Goal: Learn about a topic

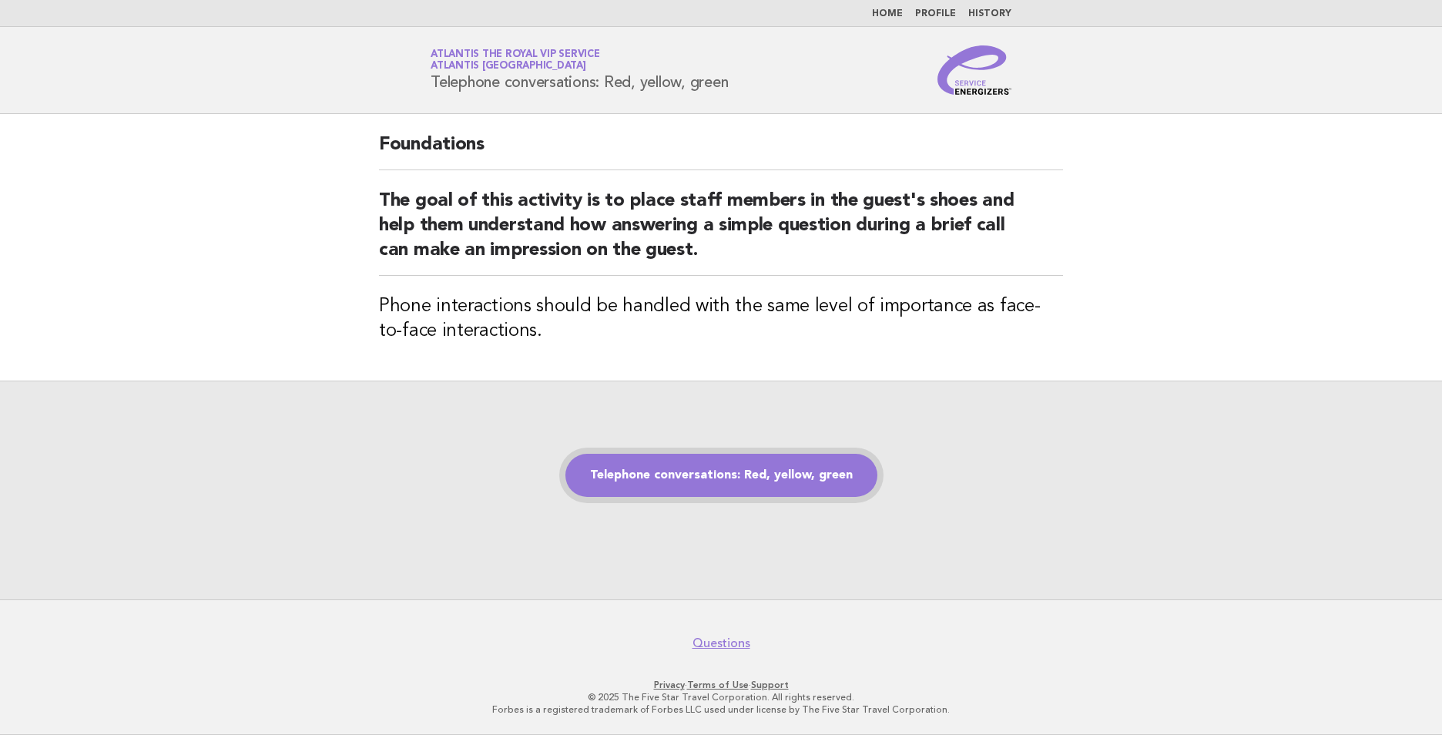
drag, startPoint x: 715, startPoint y: 470, endPoint x: 731, endPoint y: 467, distance: 16.3
click at [715, 470] on link "Telephone conversations: Red, yellow, green" at bounding box center [721, 475] width 312 height 43
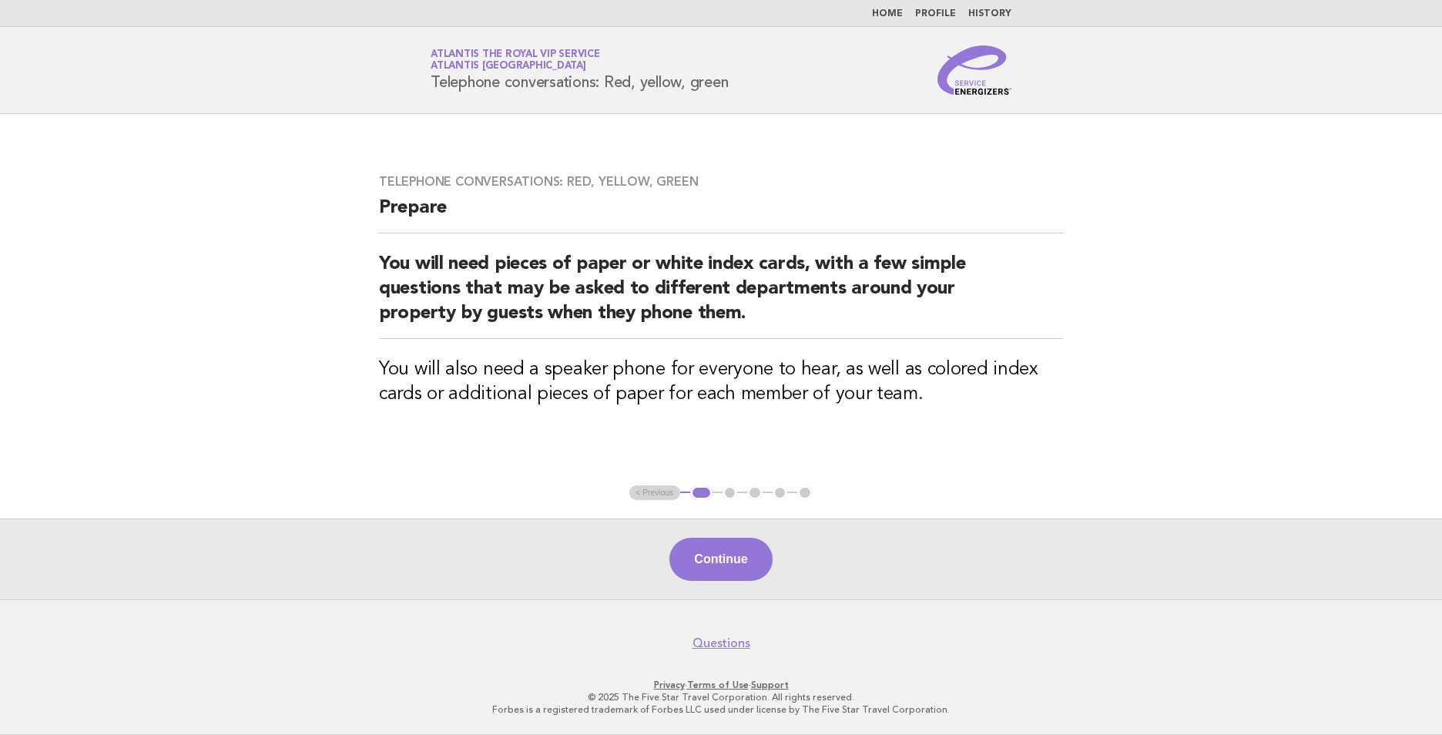
drag, startPoint x: 725, startPoint y: 562, endPoint x: 716, endPoint y: 565, distance: 9.0
click at [724, 564] on button "Continue" at bounding box center [720, 558] width 102 height 43
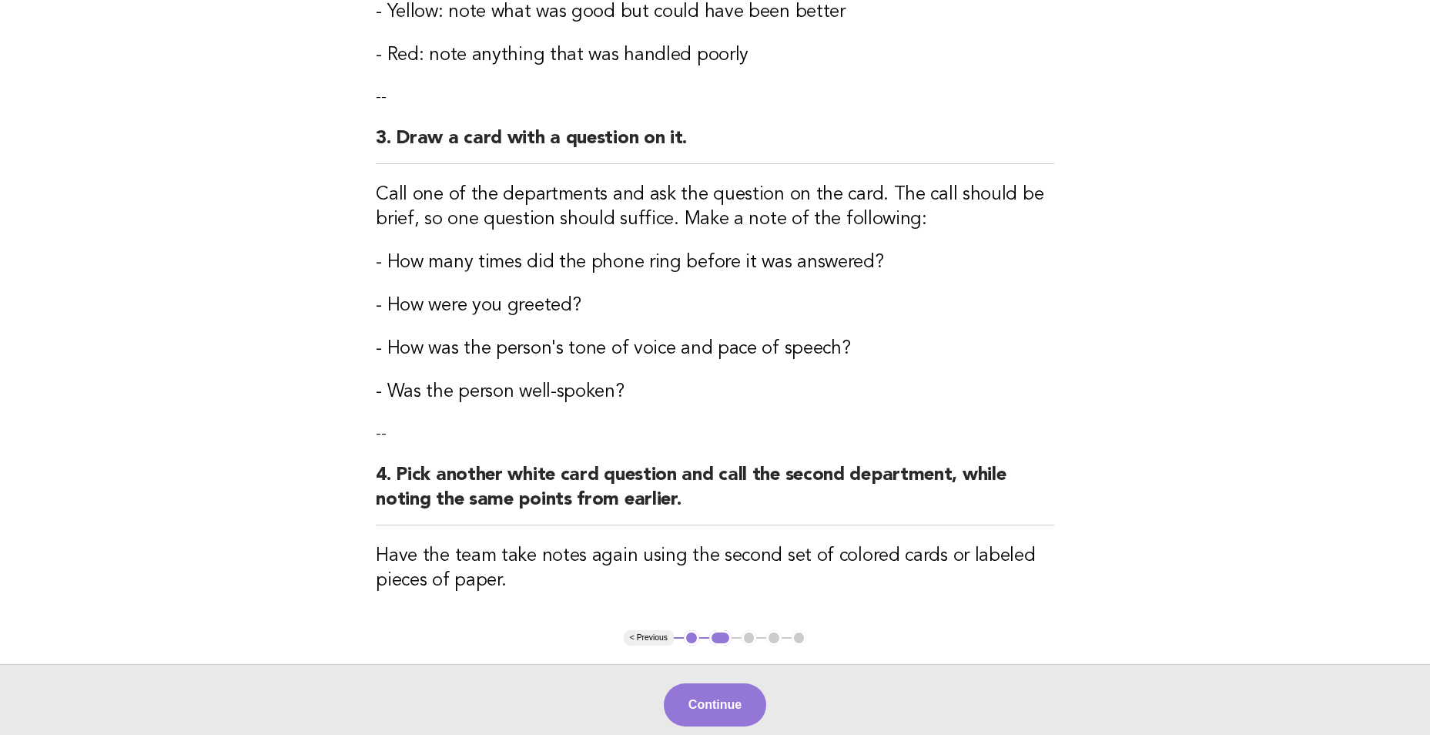
scroll to position [616, 0]
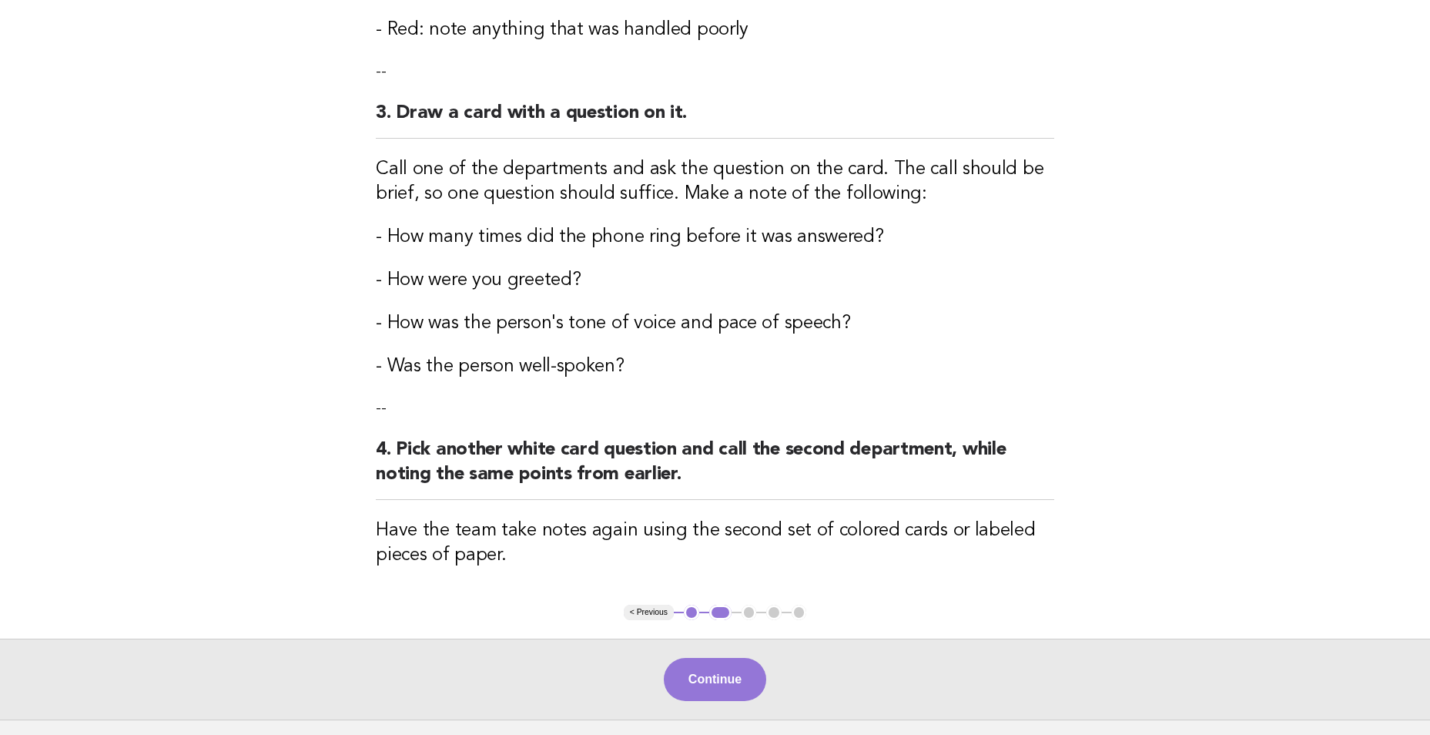
click at [726, 679] on button "Continue" at bounding box center [715, 679] width 102 height 43
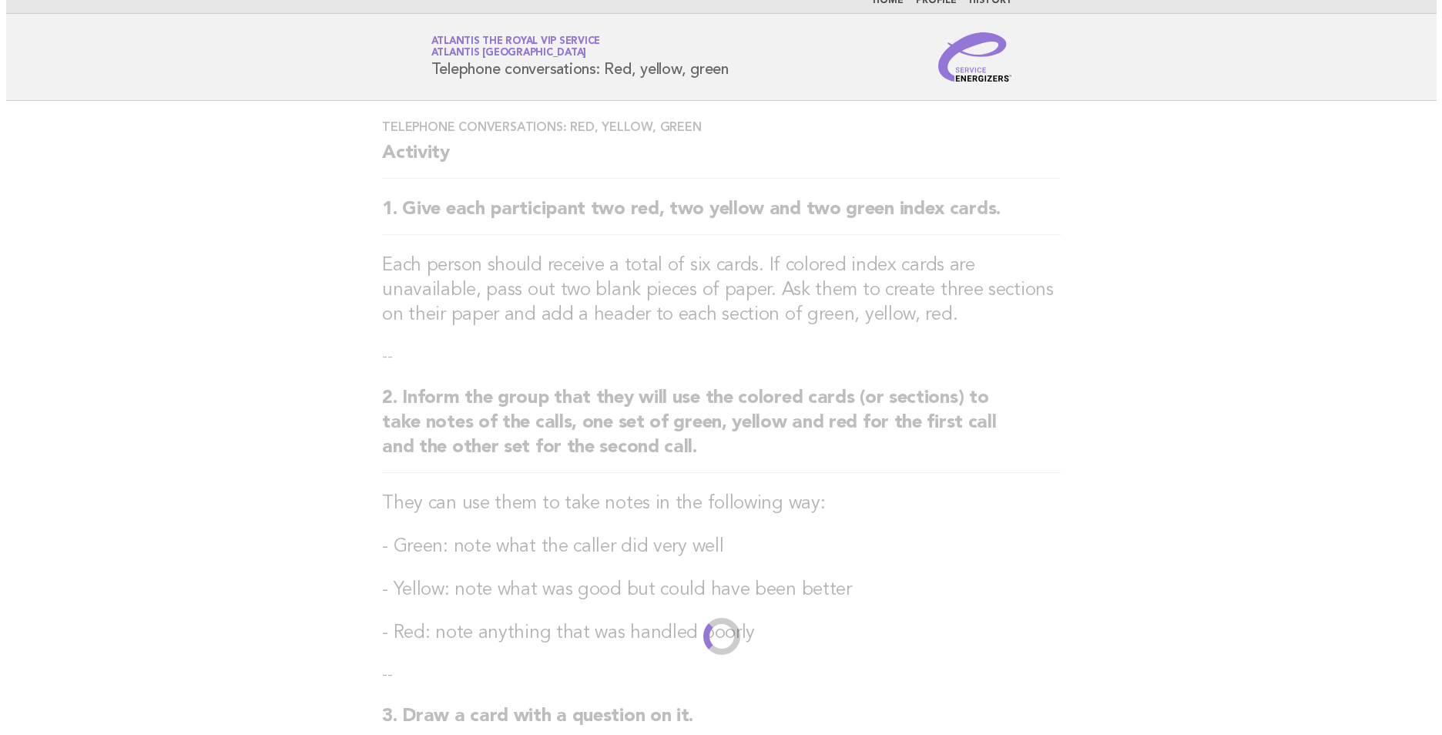
scroll to position [0, 0]
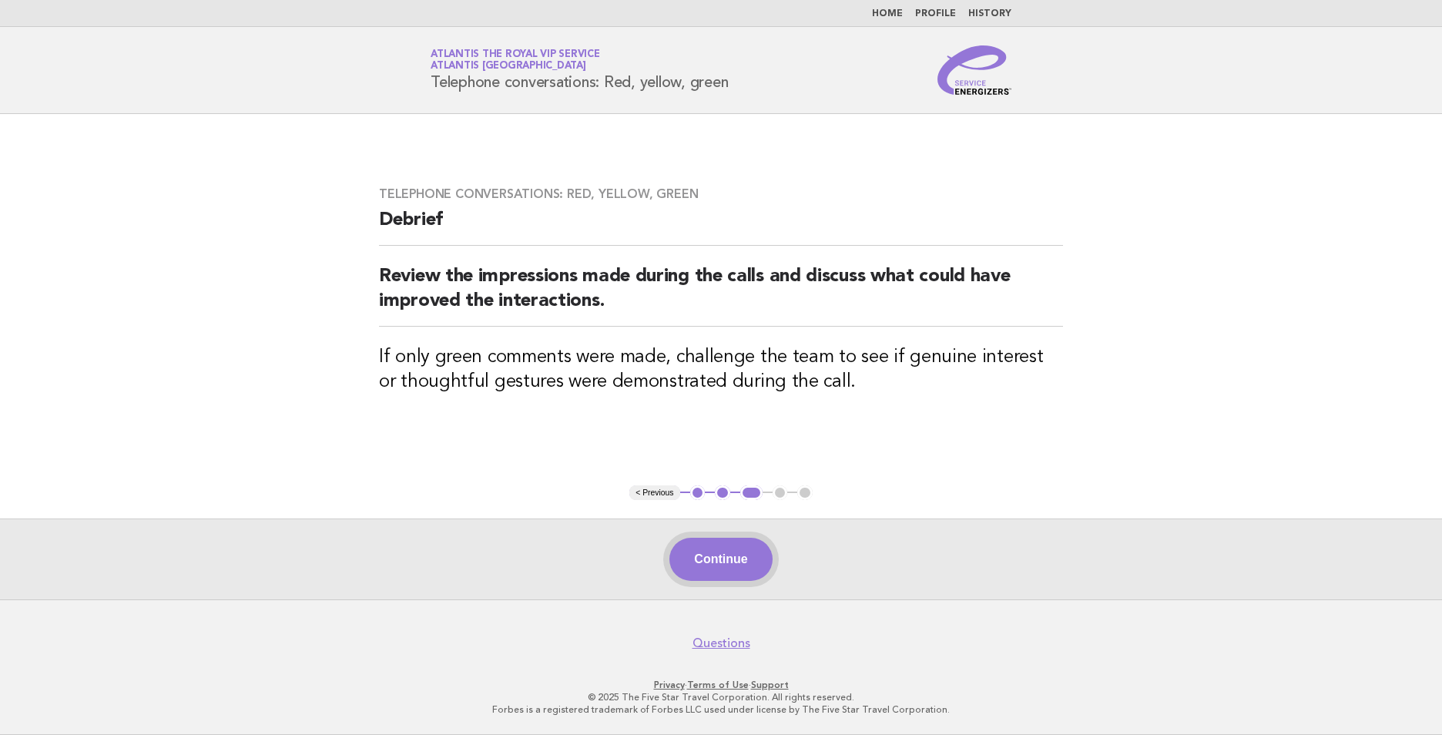
click at [750, 553] on button "Continue" at bounding box center [720, 558] width 102 height 43
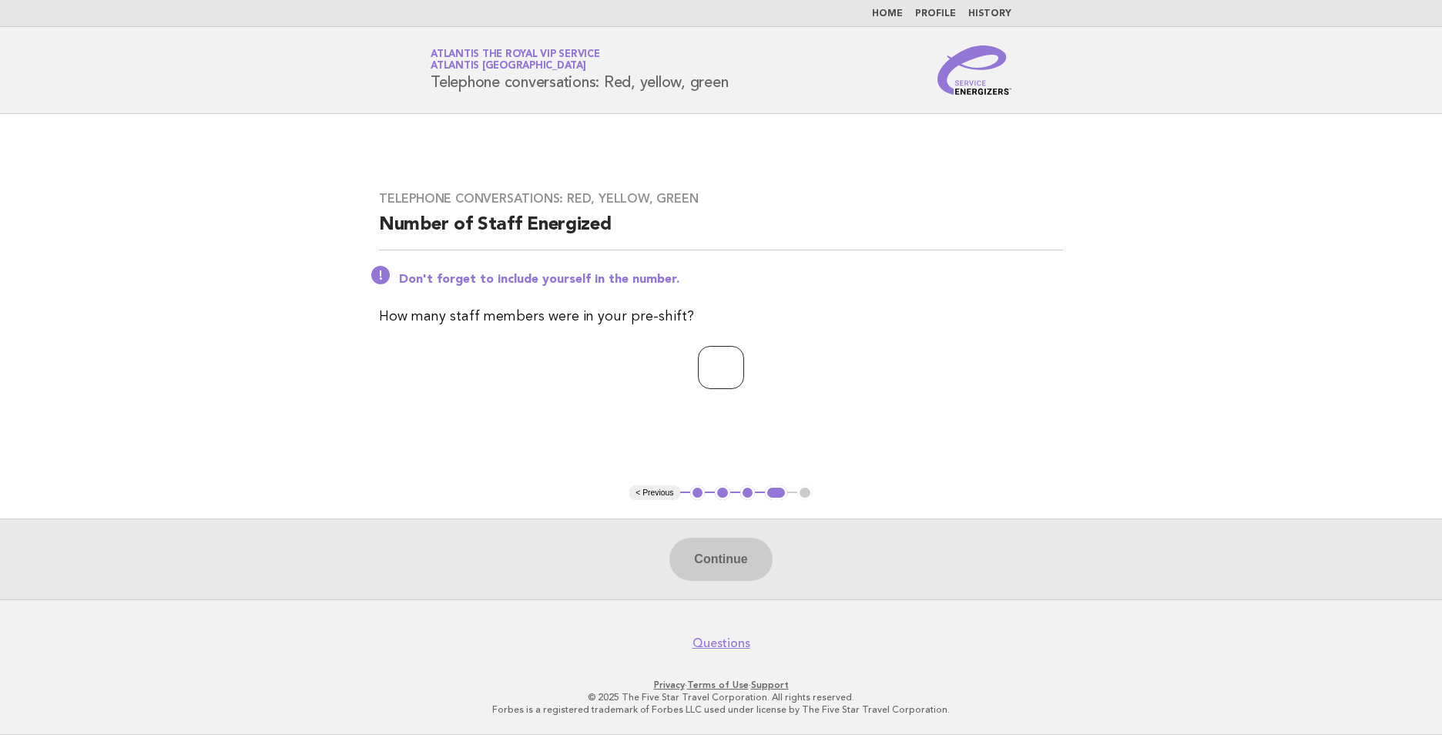
click at [698, 372] on input "number" at bounding box center [721, 367] width 46 height 43
type input "*"
click at [733, 557] on button "Continue" at bounding box center [720, 558] width 102 height 43
